Goal: Task Accomplishment & Management: Use online tool/utility

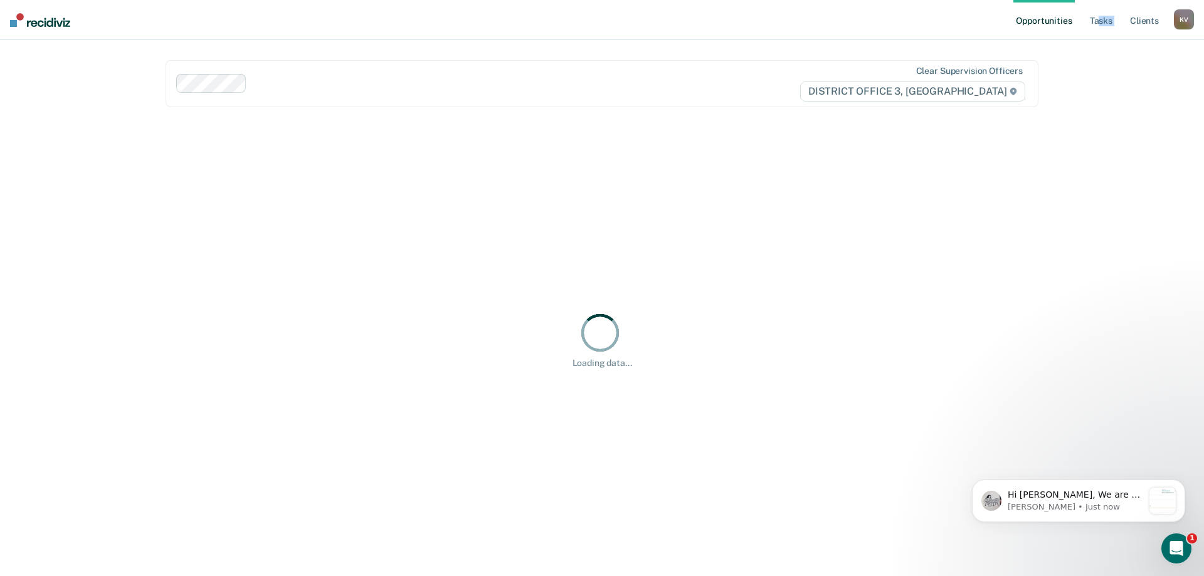
drag, startPoint x: 1132, startPoint y: 18, endPoint x: 1107, endPoint y: 69, distance: 56.7
click at [1107, 69] on div "Opportunities Tasks Client s [PERSON_NAME] Profile How it works Log Out Clear s…" at bounding box center [602, 288] width 1204 height 576
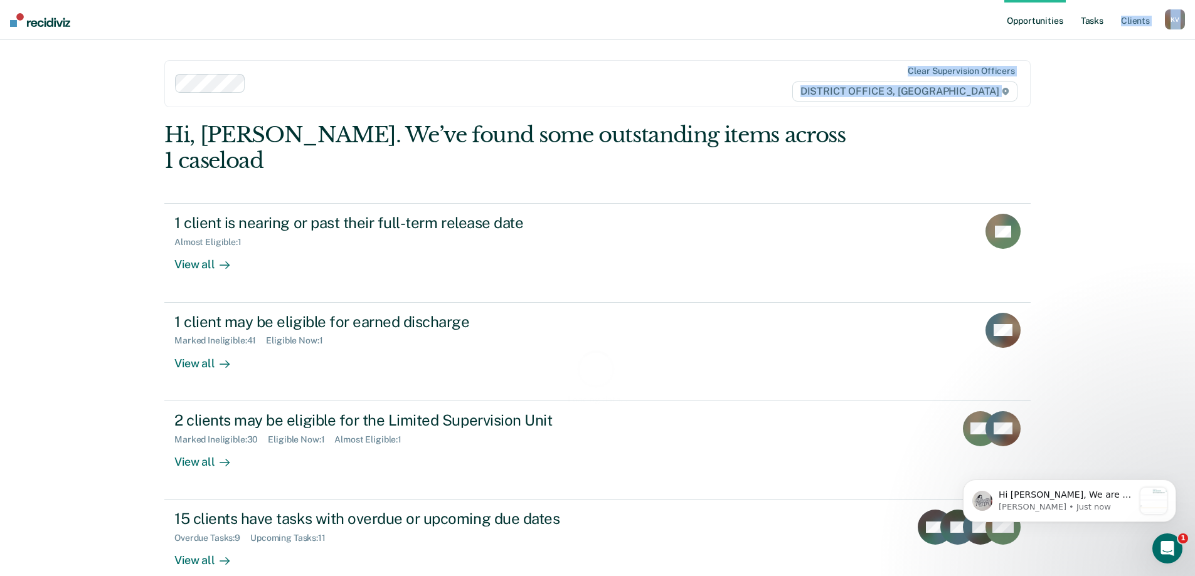
click at [1093, 15] on link "Tasks" at bounding box center [1092, 20] width 28 height 40
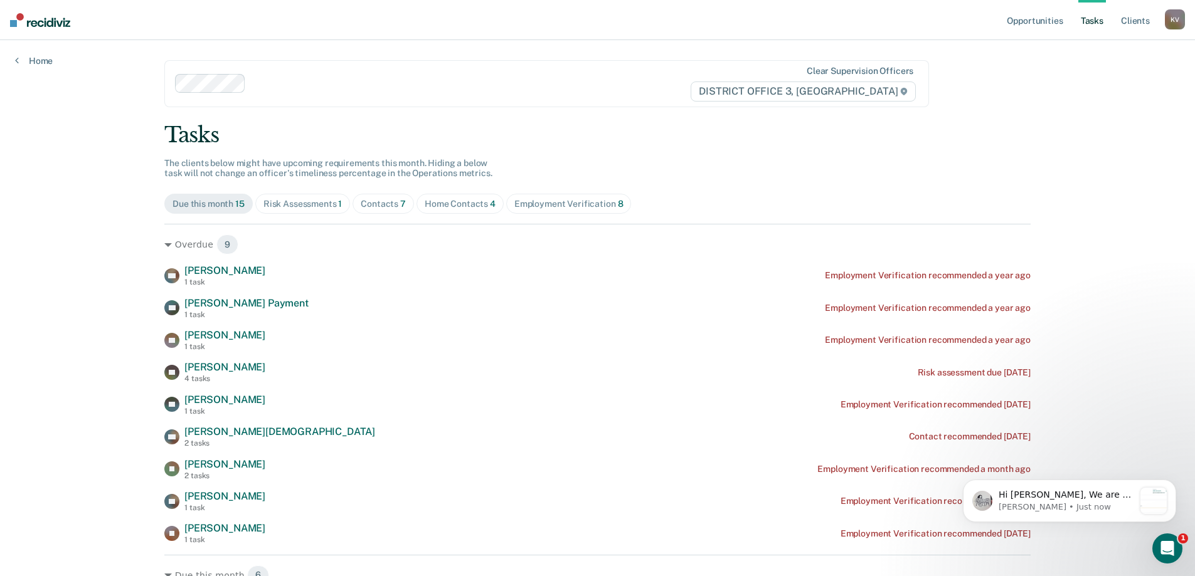
click at [318, 204] on div "Risk Assessments 1" at bounding box center [302, 204] width 79 height 11
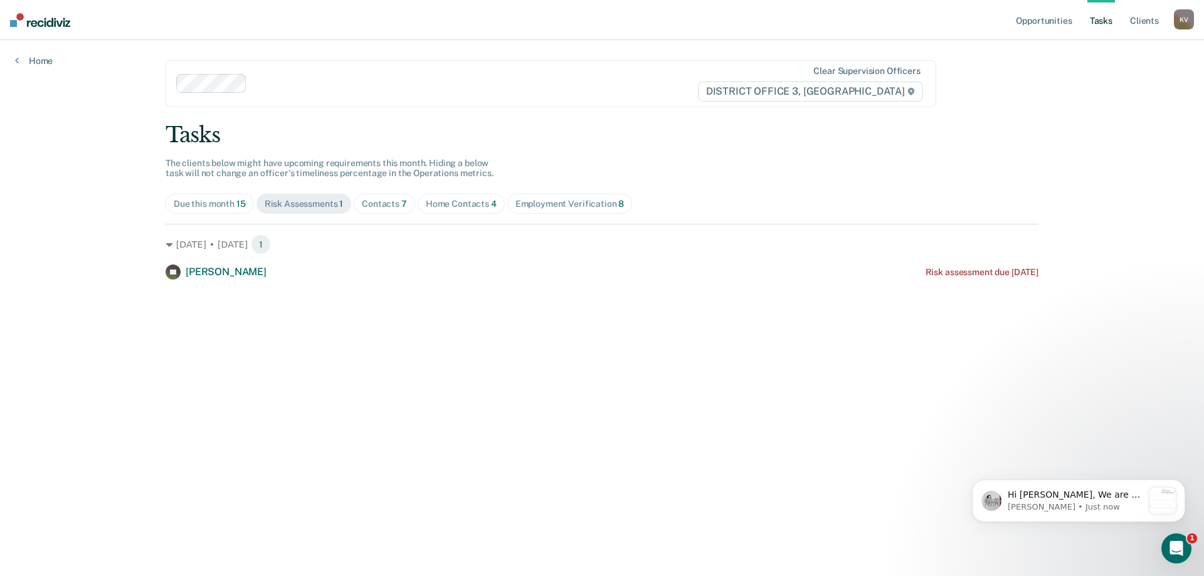
click at [367, 202] on div "Contacts 7" at bounding box center [384, 204] width 45 height 11
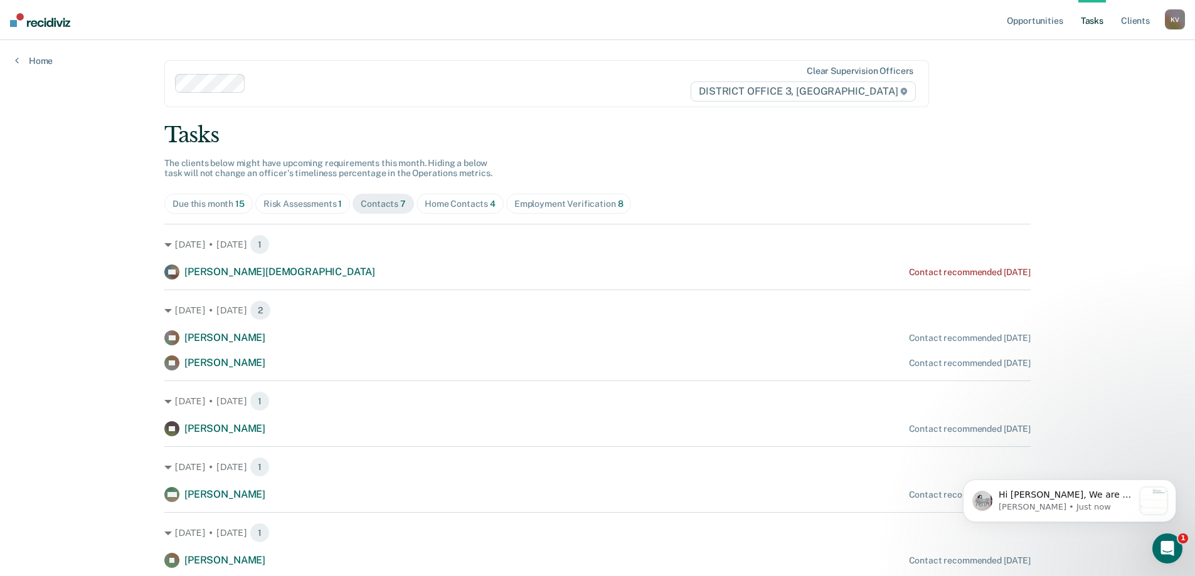
click at [443, 208] on div "Home Contacts 4" at bounding box center [460, 204] width 71 height 11
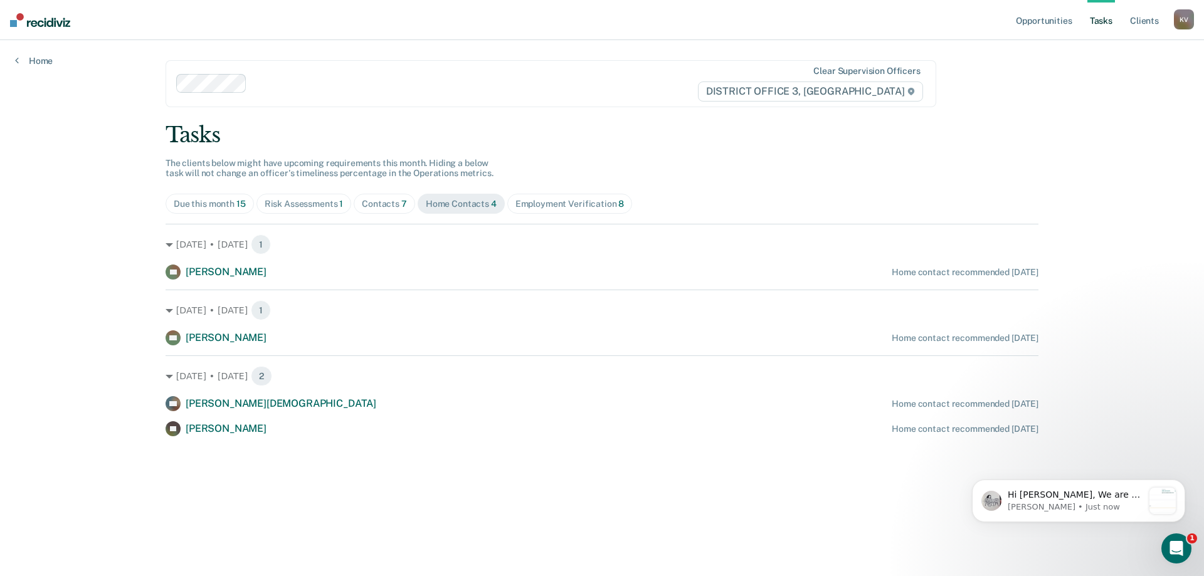
click at [391, 206] on div "Contacts 7" at bounding box center [384, 204] width 45 height 11
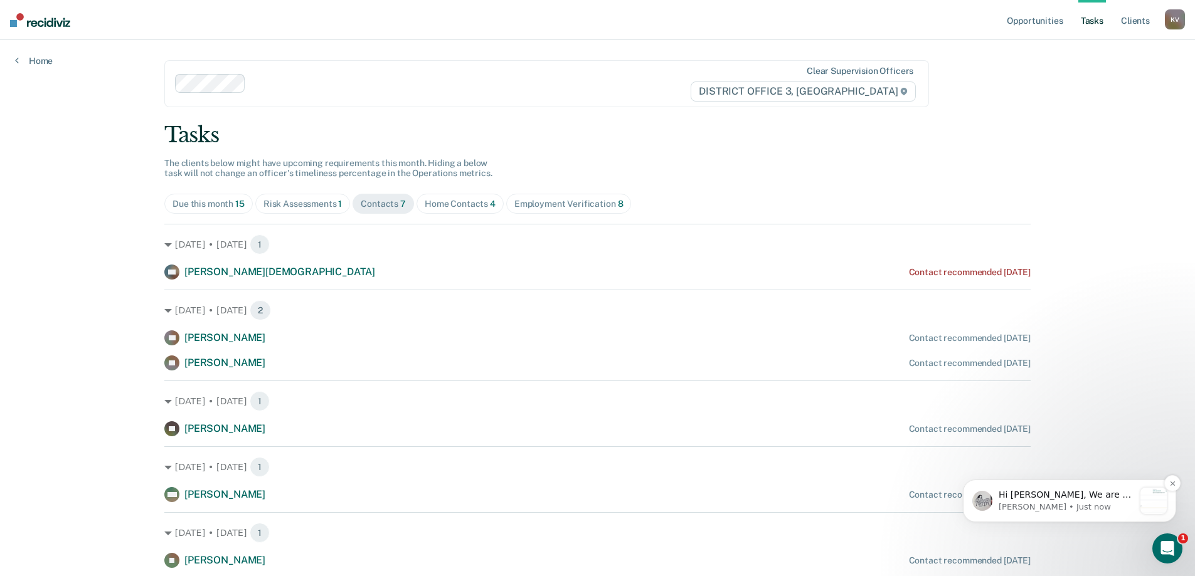
click at [1065, 499] on p "Hi [PERSON_NAME], We are so excited to announce a brand new feature: AI case no…" at bounding box center [1066, 495] width 135 height 13
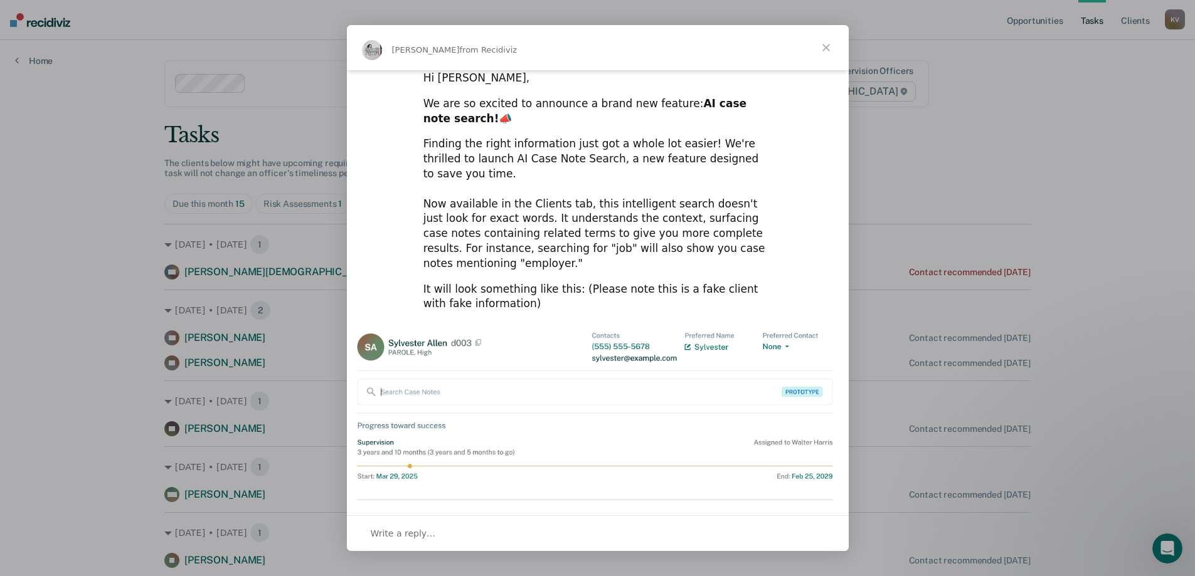
scroll to position [34, 0]
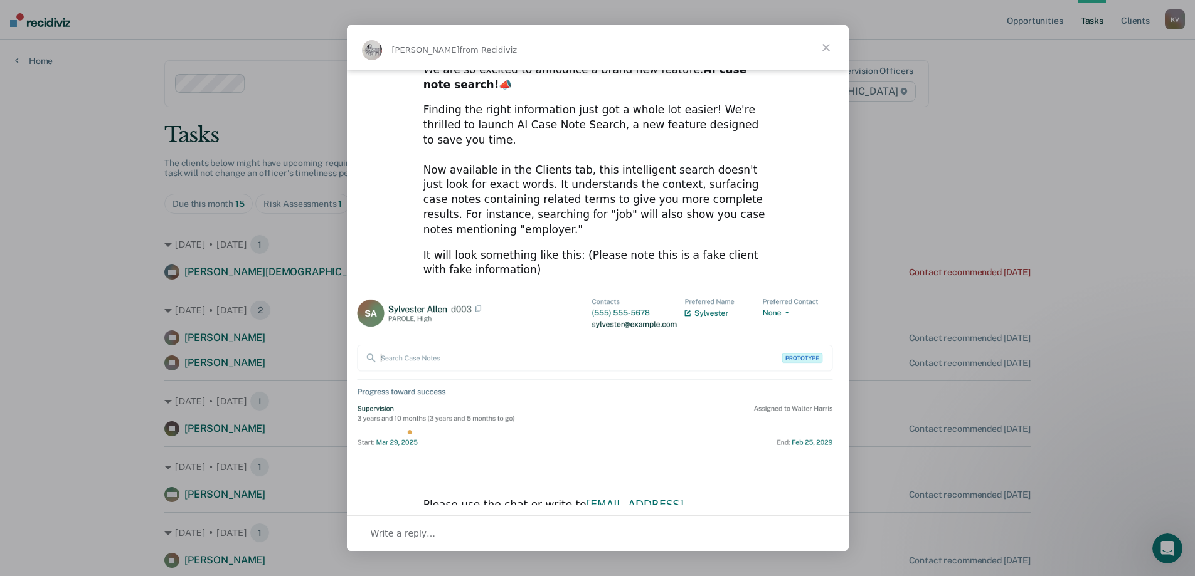
click at [827, 50] on span "Close" at bounding box center [826, 47] width 45 height 45
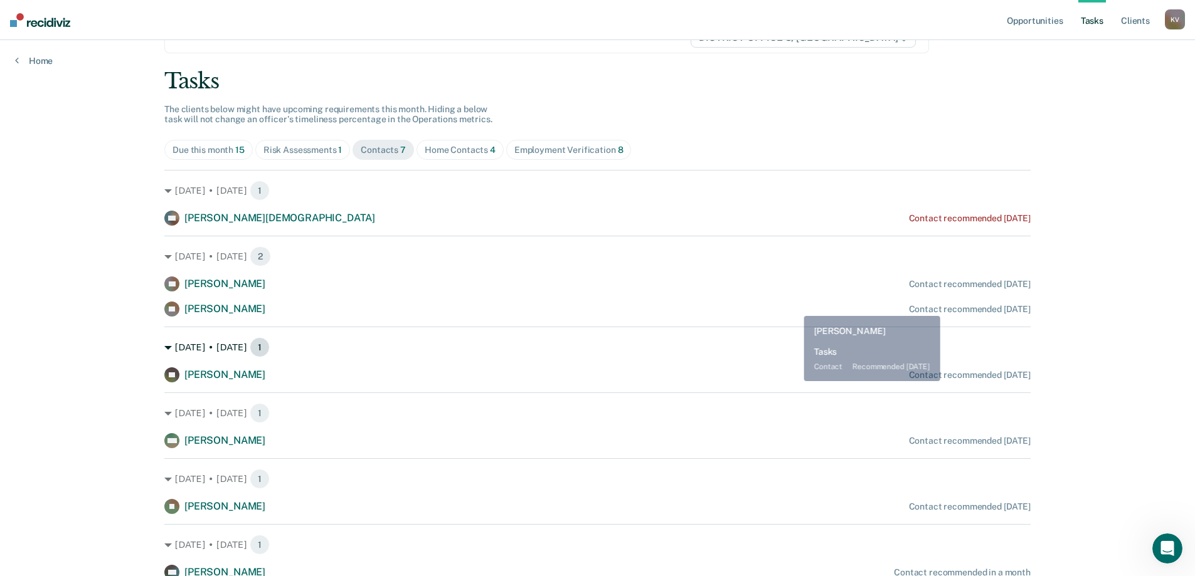
scroll to position [108, 0]
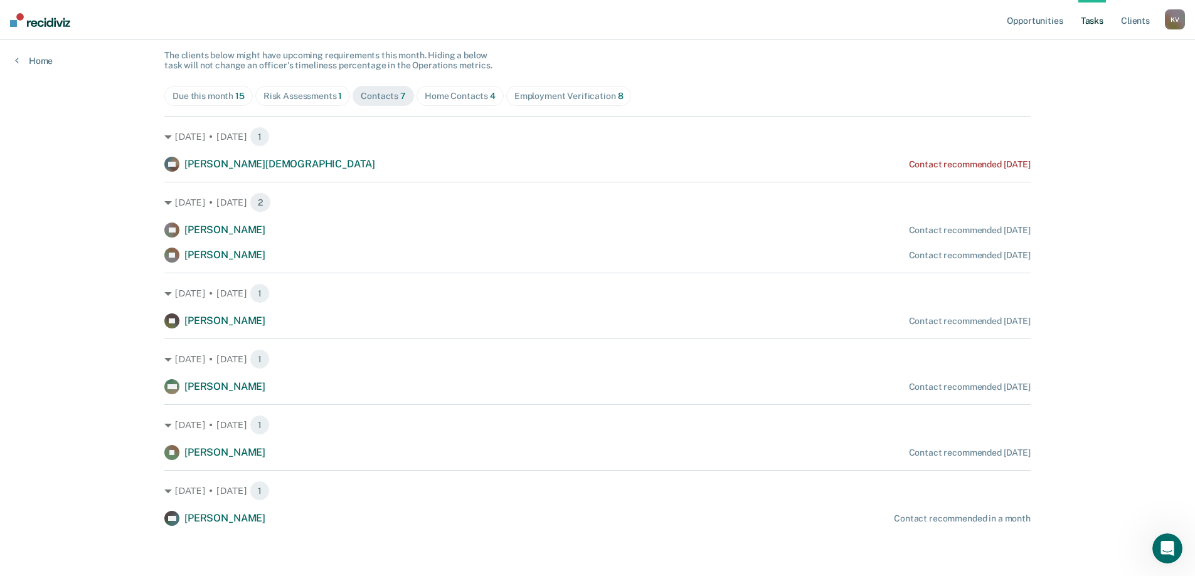
click at [319, 92] on div "Risk Assessments 1" at bounding box center [302, 96] width 79 height 11
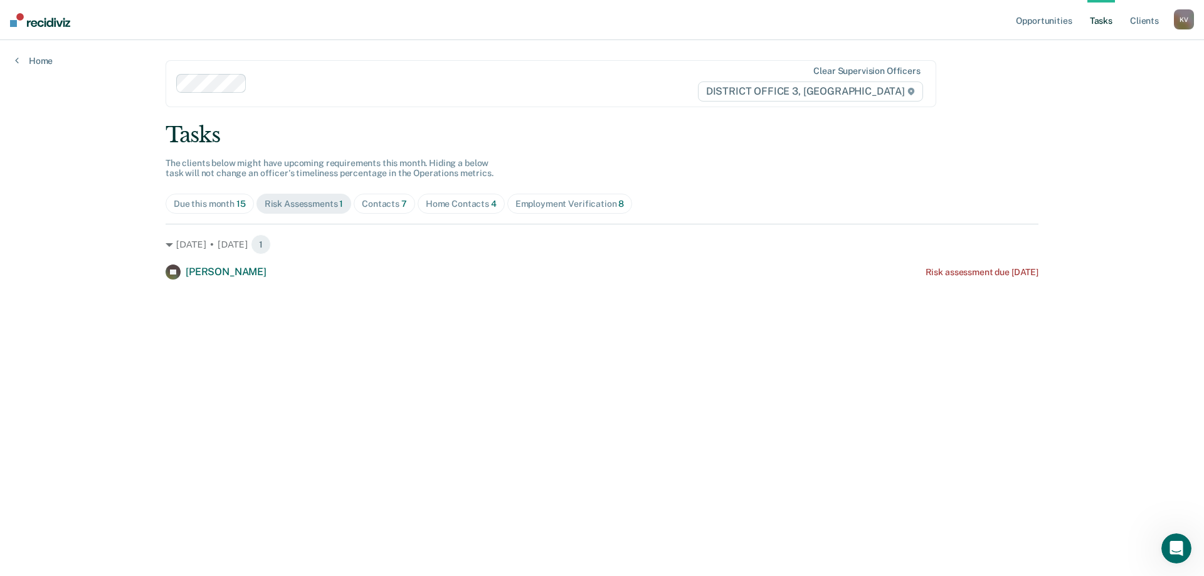
click at [235, 202] on div "Due this month 15" at bounding box center [210, 204] width 72 height 11
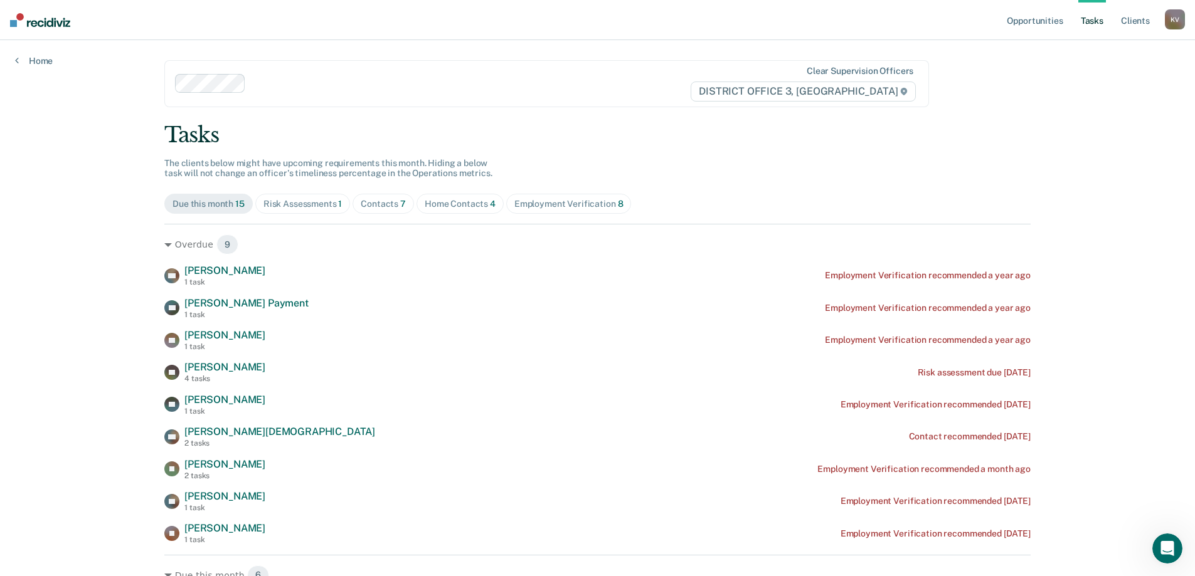
drag, startPoint x: 525, startPoint y: 191, endPoint x: 540, endPoint y: 198, distance: 16.6
click at [529, 194] on div "Tasks The clients below might have upcoming requirements this month. Hiding a b…" at bounding box center [597, 450] width 866 height 657
click at [541, 199] on div "Employment Verification 8" at bounding box center [568, 204] width 109 height 11
